Goal: Check status: Check status

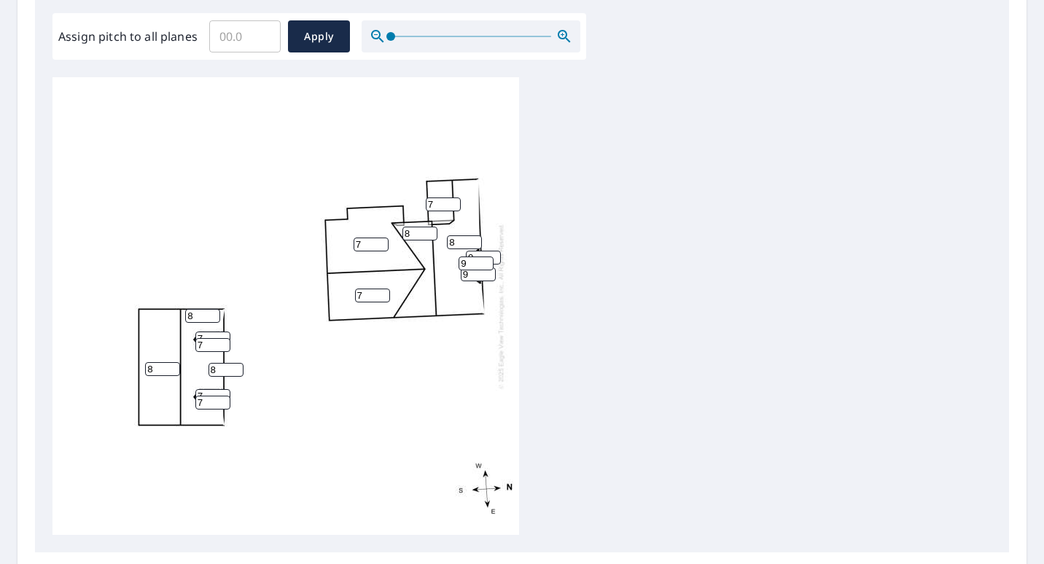
scroll to position [438, 0]
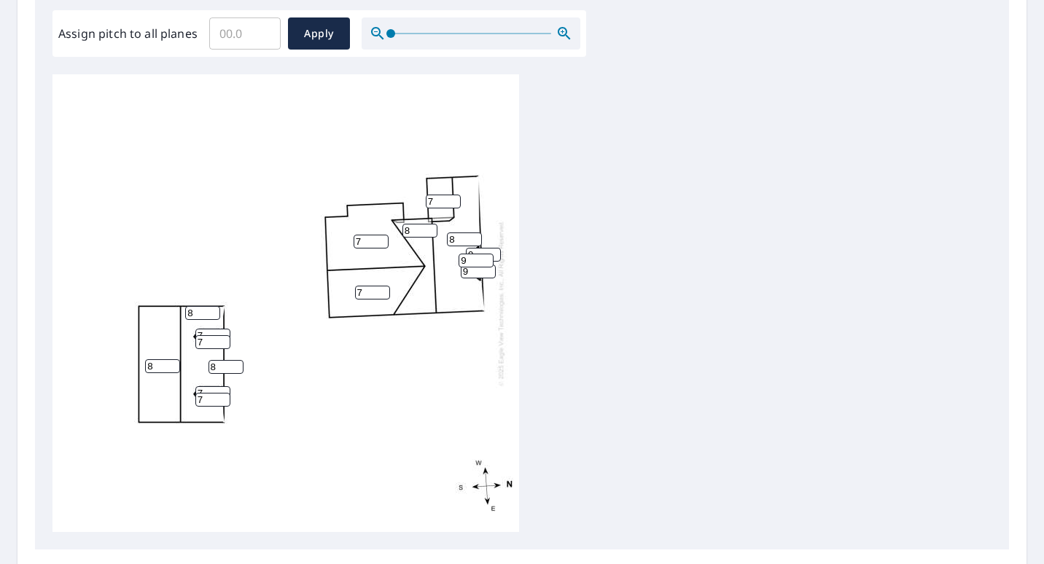
click at [496, 547] on div "Report Details View and edit your report information below. Report Type Extende…" at bounding box center [521, 147] width 1009 height 1040
click at [569, 31] on icon "button" at bounding box center [563, 33] width 17 height 17
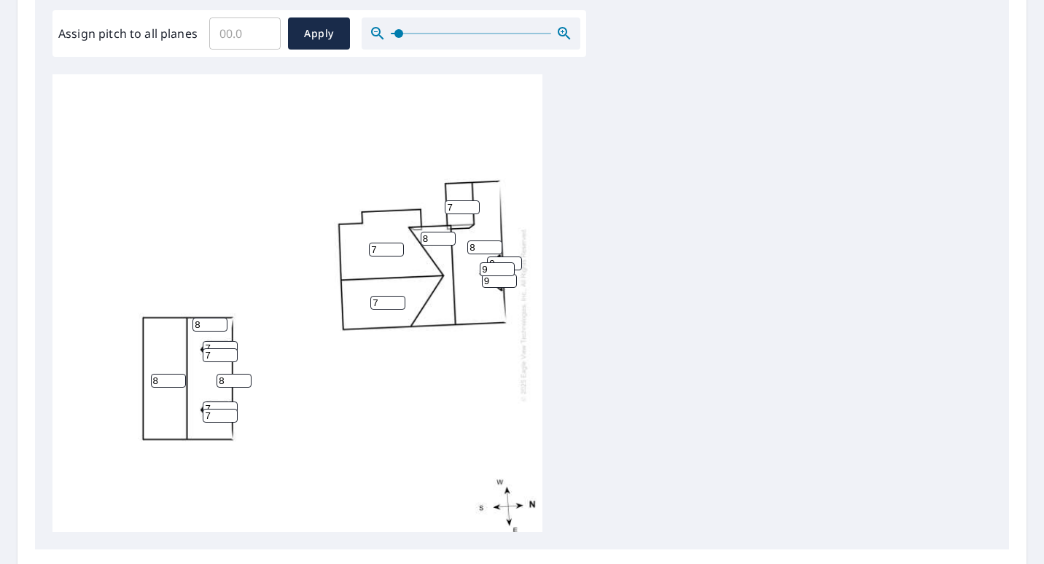
click at [569, 31] on icon "button" at bounding box center [563, 33] width 17 height 17
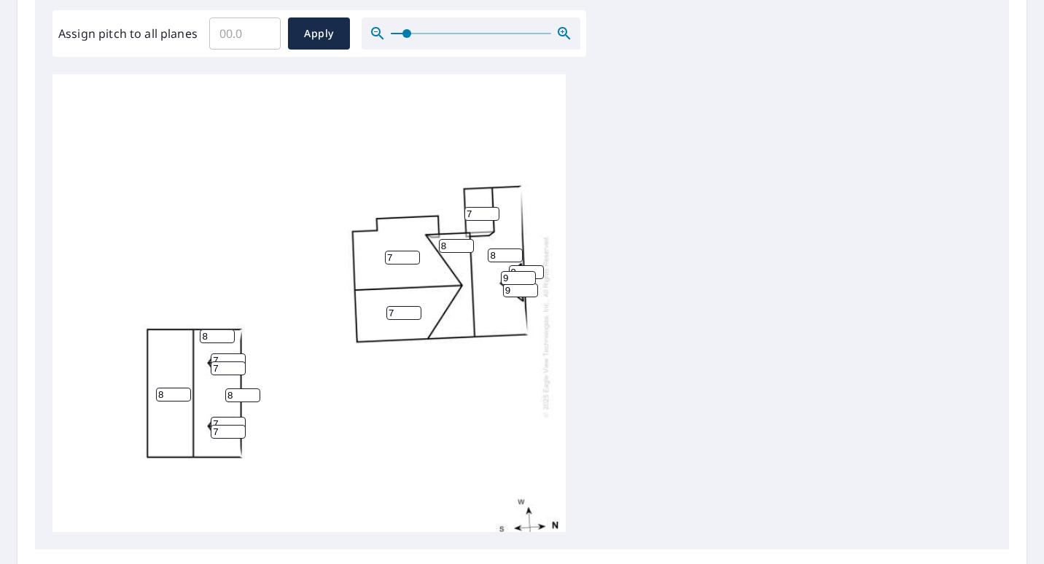
click at [569, 31] on icon "button" at bounding box center [563, 33] width 17 height 17
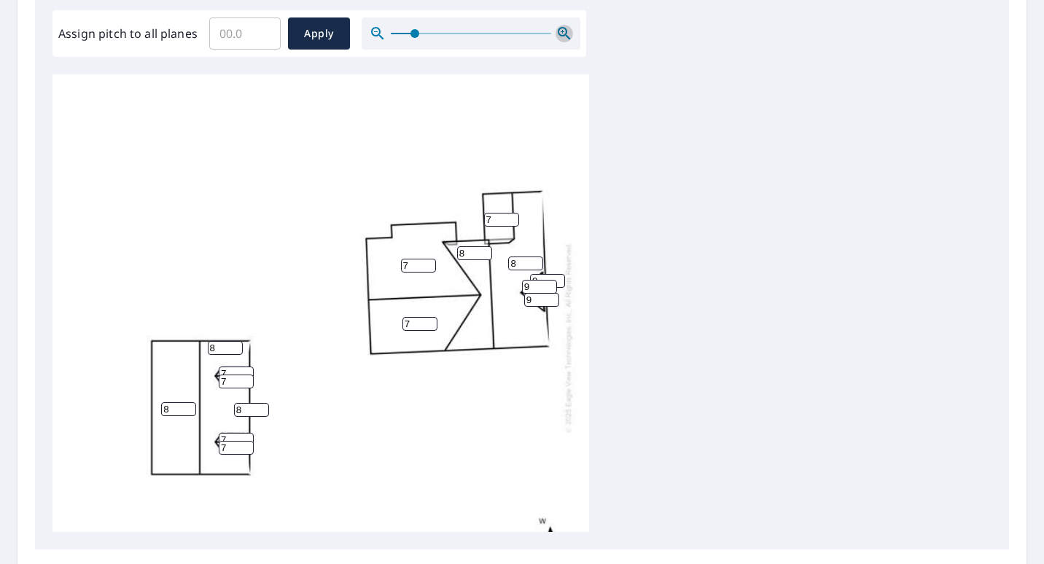
click at [569, 31] on icon "button" at bounding box center [563, 33] width 17 height 17
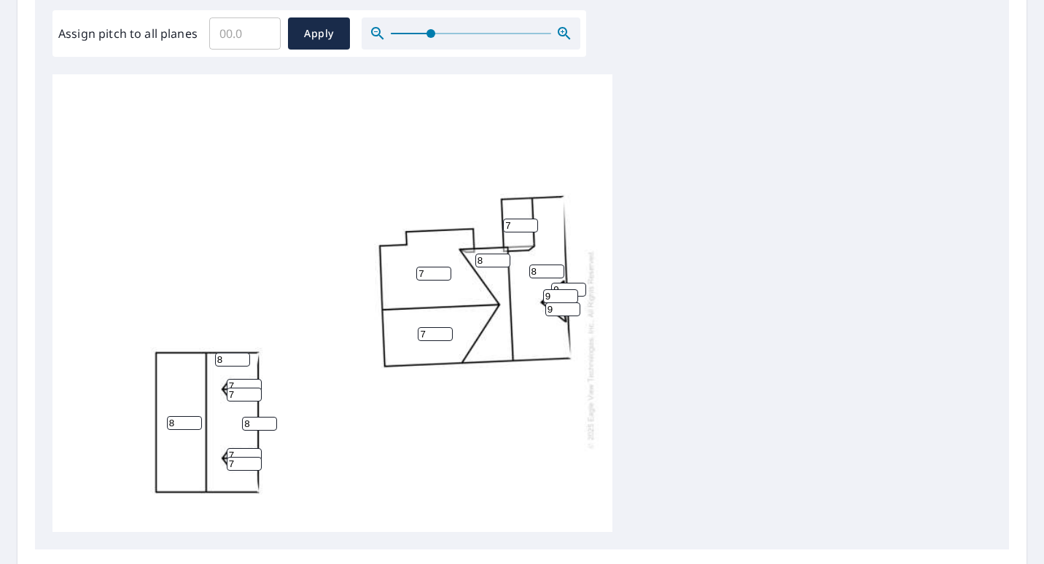
click at [569, 31] on icon "button" at bounding box center [563, 33] width 17 height 17
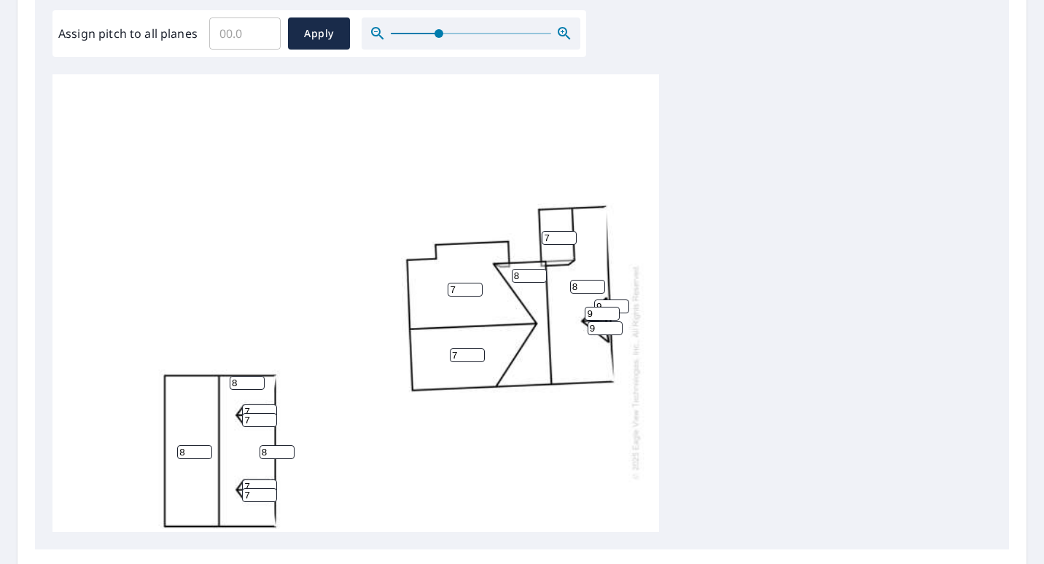
click at [569, 31] on icon "button" at bounding box center [563, 33] width 17 height 17
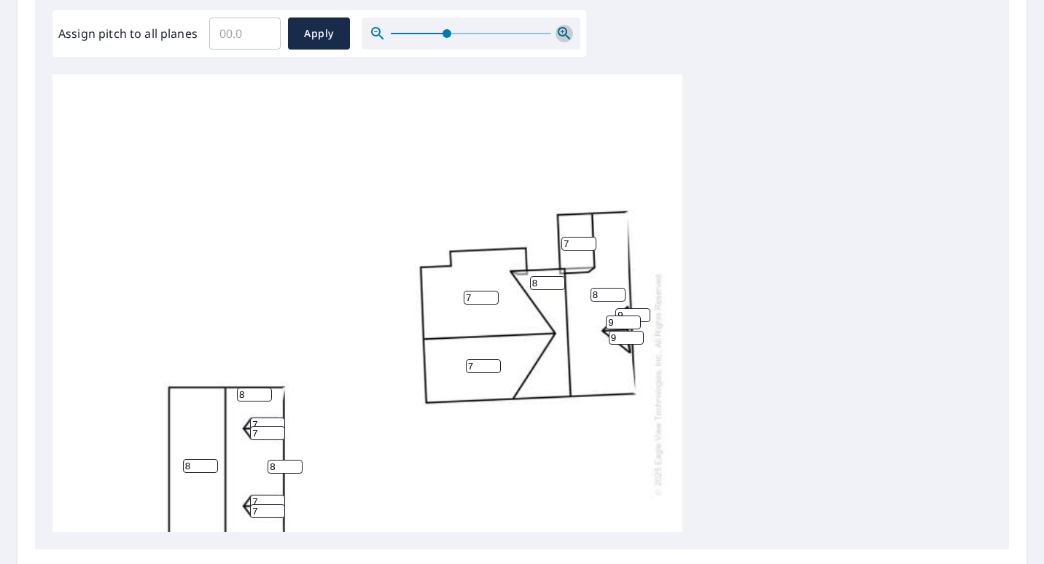
click at [569, 31] on icon "button" at bounding box center [563, 33] width 17 height 17
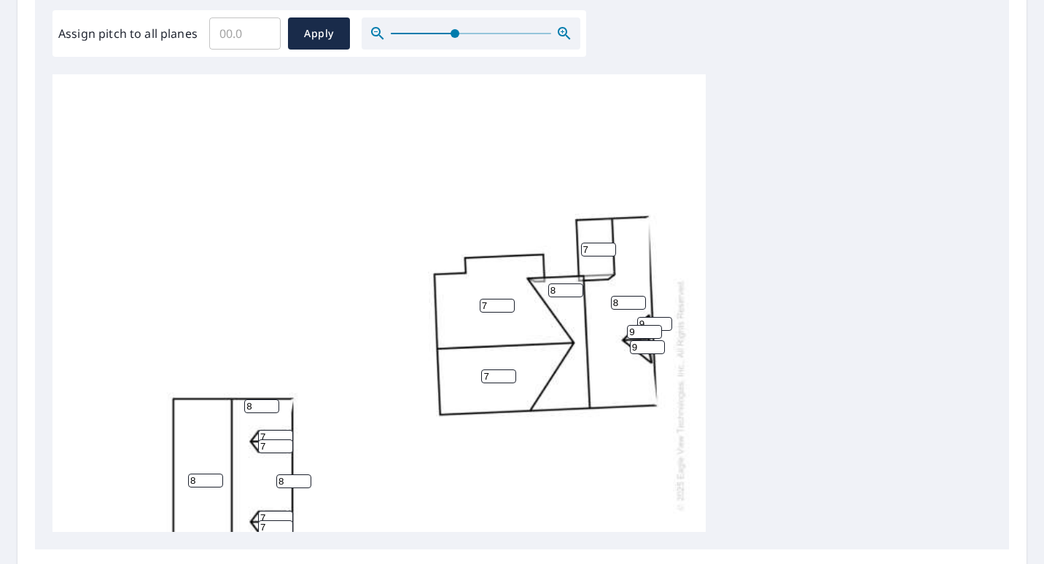
click at [523, 255] on div "8 7 8 8 7 8 7 8 9 7 7 7 7 9 9" at bounding box center [378, 394] width 653 height 641
drag, startPoint x: 540, startPoint y: 223, endPoint x: 320, endPoint y: 176, distance: 225.0
click at [320, 176] on div "8 7 8 8 7 8 7 8 9 7 7 7 7 9 9" at bounding box center [378, 394] width 653 height 641
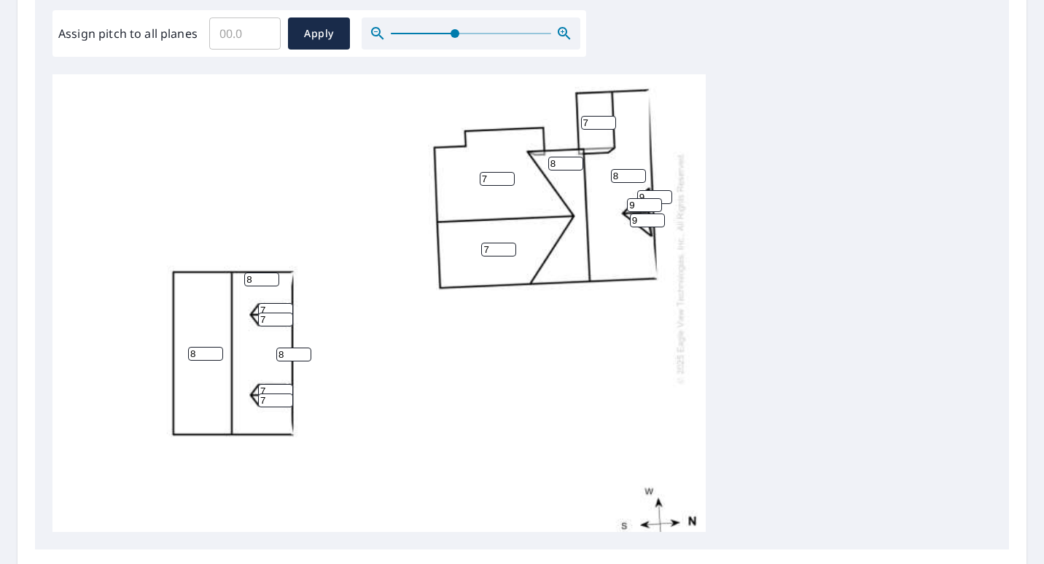
scroll to position [128, 0]
click at [343, 211] on div "8 7 8 8 7 8 7 8 9 7 7 7 7 9 9" at bounding box center [378, 267] width 653 height 641
